Goal: Transaction & Acquisition: Obtain resource

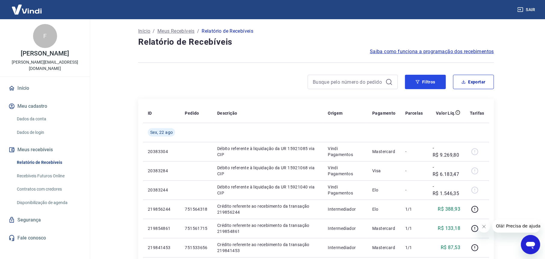
drag, startPoint x: 426, startPoint y: 81, endPoint x: 248, endPoint y: 73, distance: 177.9
click at [426, 81] on button "Filtros" at bounding box center [425, 82] width 41 height 14
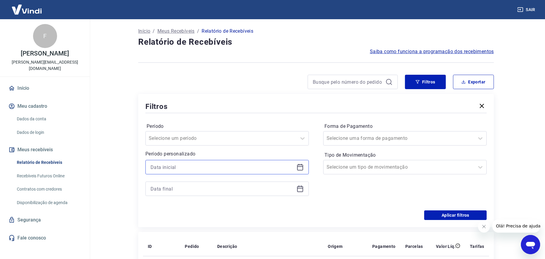
click at [204, 167] on input at bounding box center [223, 167] width 144 height 9
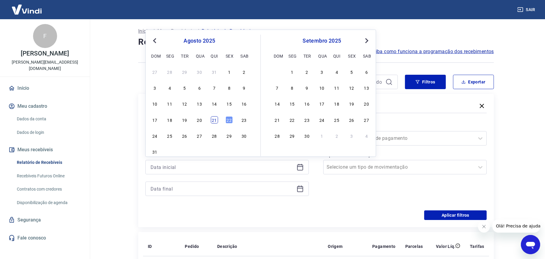
click at [215, 120] on div "21" at bounding box center [214, 119] width 7 height 7
type input "[DATE]"
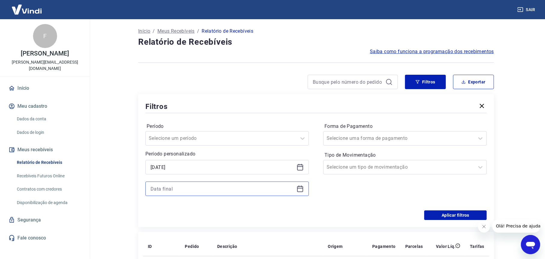
click at [205, 190] on input at bounding box center [223, 189] width 144 height 9
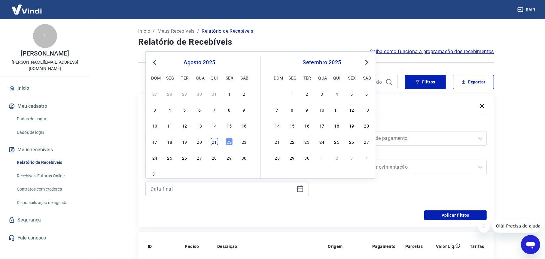
click at [214, 141] on div "21" at bounding box center [214, 141] width 7 height 7
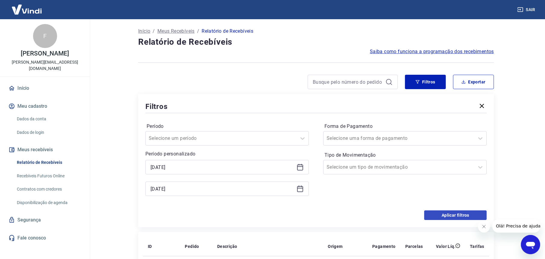
type input "[DATE]"
drag, startPoint x: 445, startPoint y: 216, endPoint x: 421, endPoint y: 78, distance: 140.1
click at [445, 215] on button "Aplicar filtros" at bounding box center [455, 216] width 63 height 10
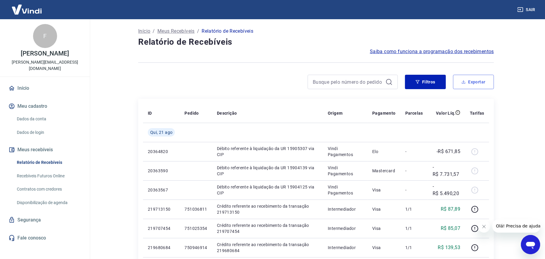
click at [479, 79] on button "Exportar" at bounding box center [473, 82] width 41 height 14
type input "[DATE]"
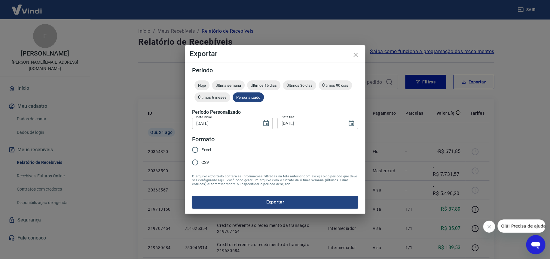
drag, startPoint x: 207, startPoint y: 149, endPoint x: 215, endPoint y: 152, distance: 8.8
click at [207, 149] on span "Excel" at bounding box center [206, 150] width 10 height 6
click at [201, 149] on input "Excel" at bounding box center [195, 150] width 13 height 13
radio input "true"
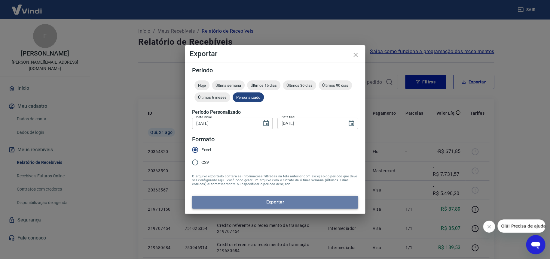
click at [271, 205] on button "Exportar" at bounding box center [275, 202] width 166 height 13
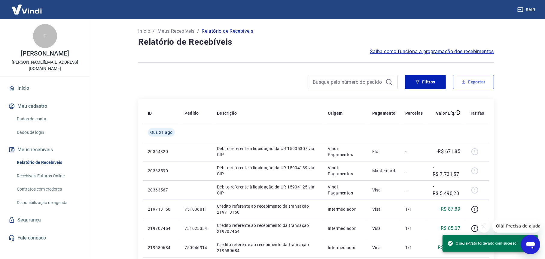
click at [471, 81] on button "Exportar" at bounding box center [473, 82] width 41 height 14
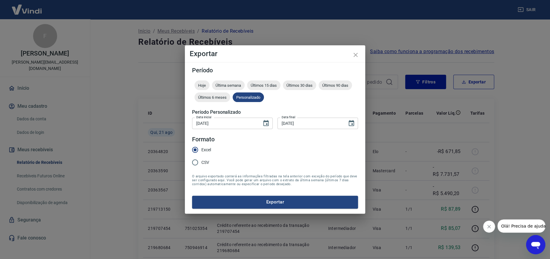
click at [397, 125] on div "Exportar Período Hoje Última semana Últimos 15 dias Últimos 30 dias Últimos 90 …" at bounding box center [275, 129] width 550 height 259
